Goal: Information Seeking & Learning: Learn about a topic

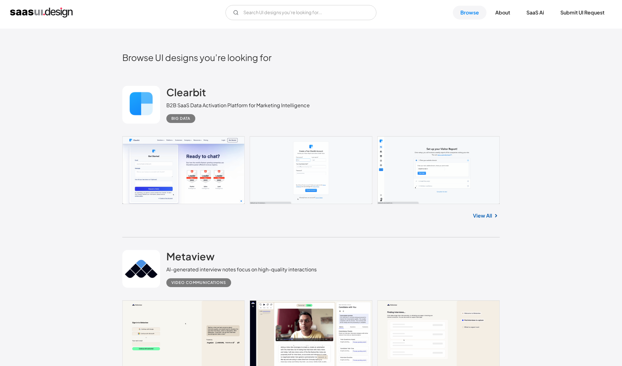
scroll to position [182, 0]
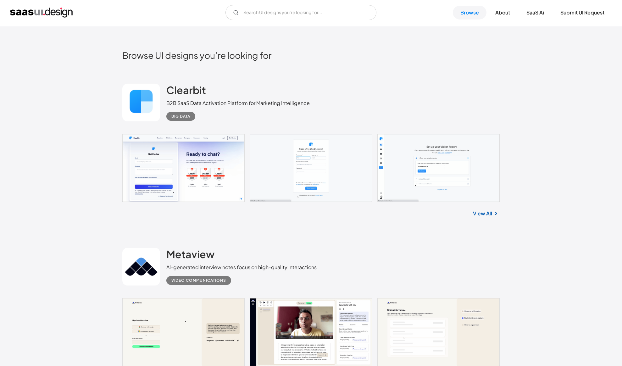
click at [162, 178] on link at bounding box center [310, 168] width 377 height 68
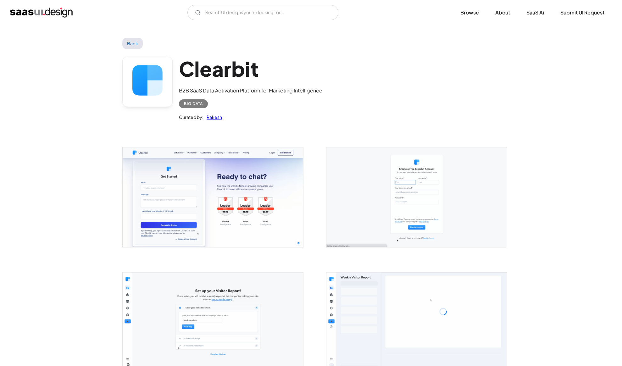
click at [205, 198] on img "open lightbox" at bounding box center [213, 197] width 181 height 100
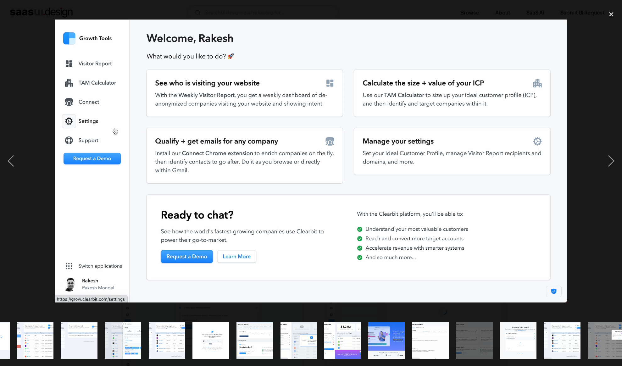
scroll to position [0, 176]
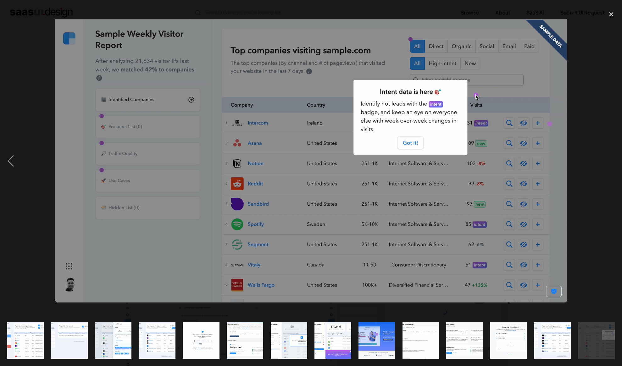
click at [339, 334] on img "show item 12 of 18" at bounding box center [333, 340] width 66 height 36
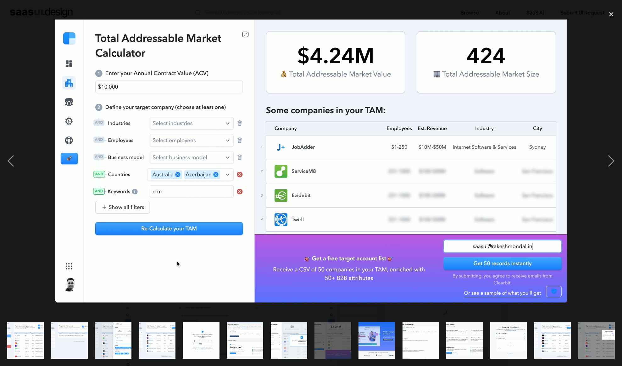
click at [369, 334] on img "show item 13 of 18" at bounding box center [377, 340] width 66 height 36
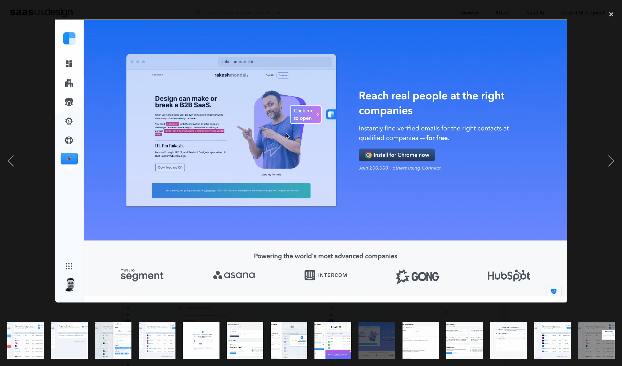
click at [424, 335] on img "show item 14 of 18" at bounding box center [421, 340] width 66 height 36
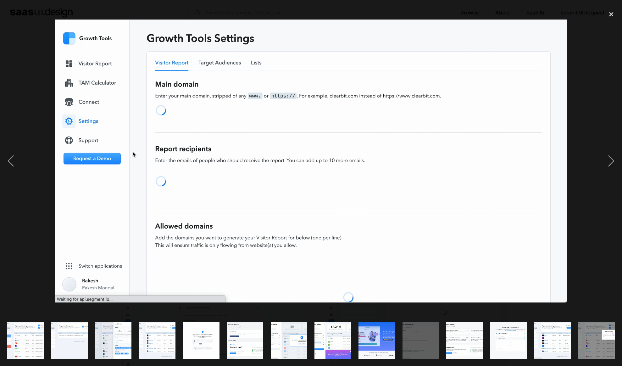
click at [478, 343] on img "show item 15 of 18" at bounding box center [465, 340] width 66 height 36
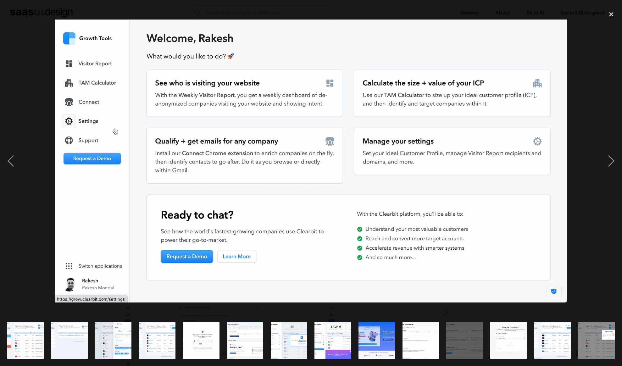
click at [307, 31] on img at bounding box center [311, 161] width 512 height 283
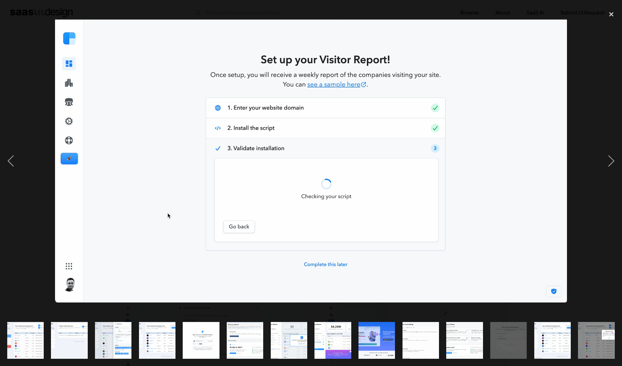
click at [30, 64] on div at bounding box center [311, 161] width 622 height 308
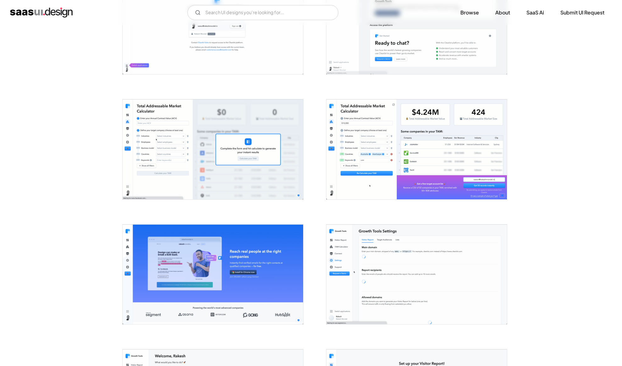
scroll to position [651, 0]
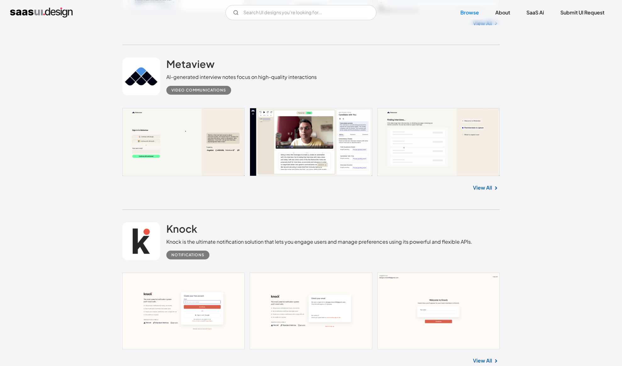
scroll to position [416, 0]
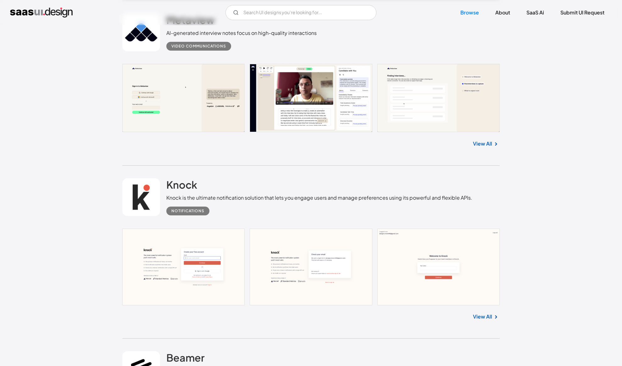
click at [489, 139] on div "View All" at bounding box center [310, 142] width 377 height 21
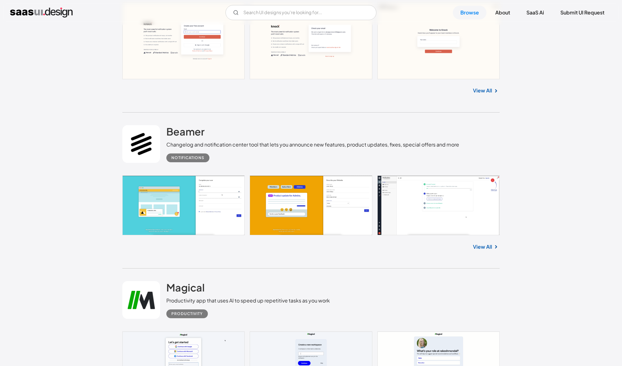
scroll to position [646, 0]
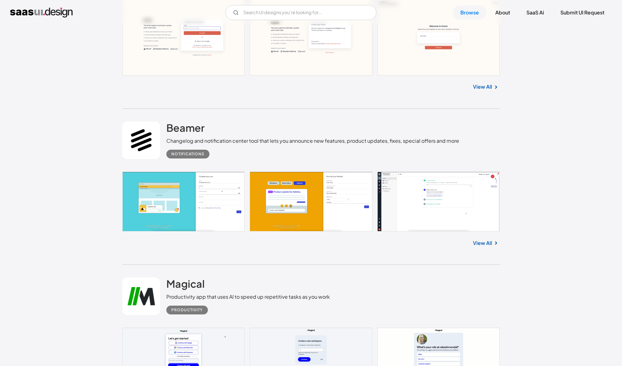
click at [160, 228] on link at bounding box center [310, 201] width 377 height 59
